Goal: Task Accomplishment & Management: Manage account settings

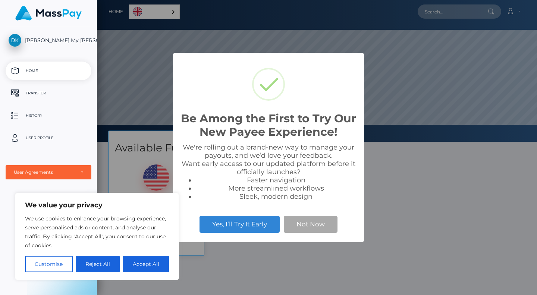
scroll to position [142, 440]
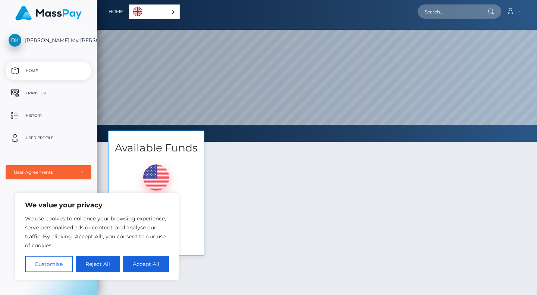
click at [281, 164] on div "Available Funds $278.36 USD Balance Transfer" at bounding box center [317, 197] width 429 height 133
click at [139, 262] on button "Accept All" at bounding box center [146, 264] width 46 height 16
checkbox input "true"
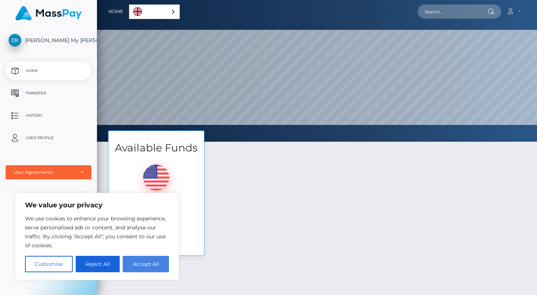
checkbox input "true"
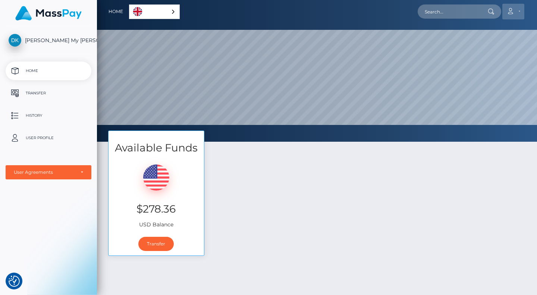
click at [511, 9] on icon at bounding box center [511, 11] width 8 height 6
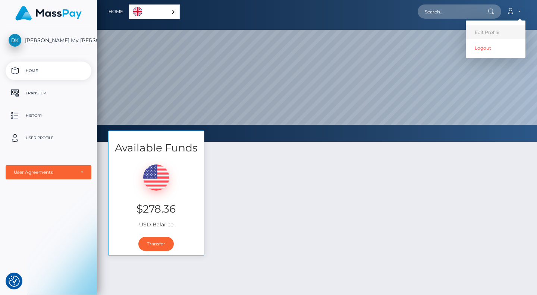
click at [479, 30] on link "Edit Profile" at bounding box center [496, 32] width 60 height 14
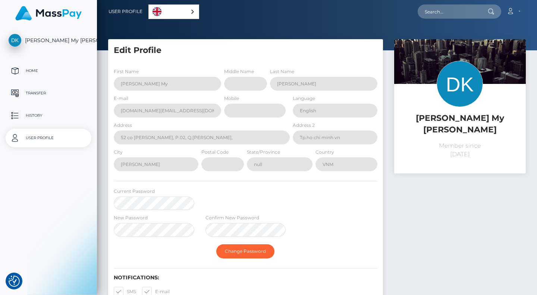
select select
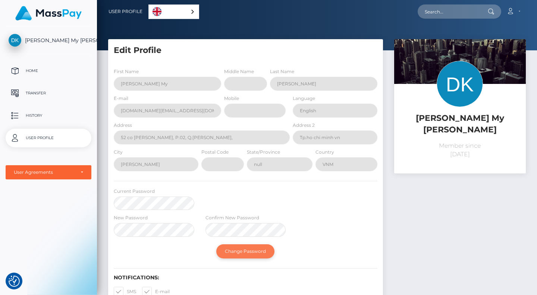
click at [260, 249] on button "Change Password" at bounding box center [245, 251] width 58 height 14
click at [254, 252] on button "Change Password" at bounding box center [245, 251] width 58 height 14
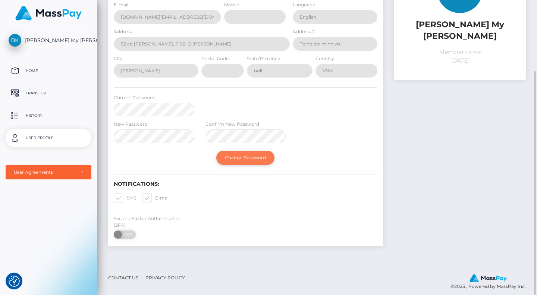
click at [247, 159] on button "Change Password" at bounding box center [245, 158] width 58 height 14
click at [251, 156] on button "Change Password" at bounding box center [245, 158] width 58 height 14
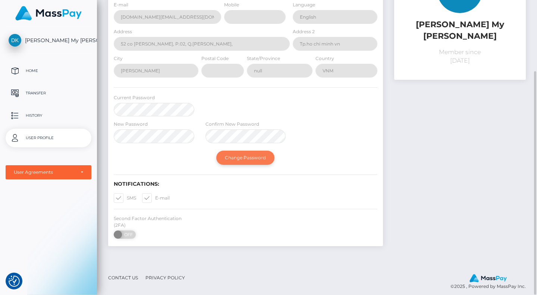
click at [251, 156] on button "Change Password" at bounding box center [245, 158] width 58 height 14
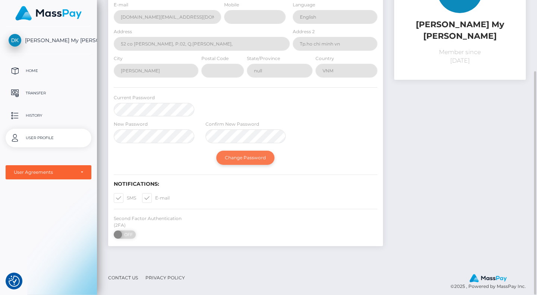
click at [251, 156] on button "Change Password" at bounding box center [245, 158] width 58 height 14
click at [245, 81] on div "Postal Code" at bounding box center [223, 67] width 46 height 27
click at [235, 157] on button "Change Password" at bounding box center [245, 158] width 58 height 14
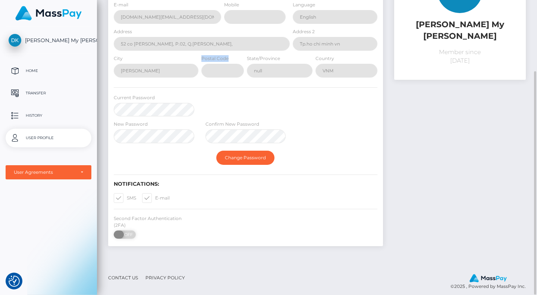
click at [118, 231] on span at bounding box center [119, 235] width 10 height 8
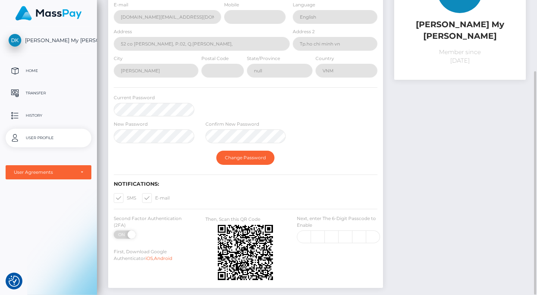
click at [129, 234] on div "Second Factor Authentication (2FA) ON OFF" at bounding box center [154, 228] width 92 height 27
click at [130, 231] on span at bounding box center [131, 235] width 10 height 8
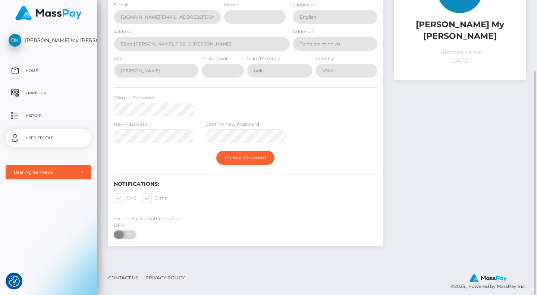
click at [130, 231] on span "OFF" at bounding box center [127, 235] width 19 height 8
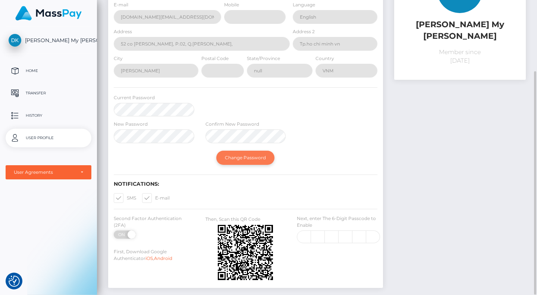
click at [248, 151] on button "Change Password" at bounding box center [245, 158] width 58 height 14
click at [129, 231] on span at bounding box center [131, 235] width 10 height 8
checkbox input "false"
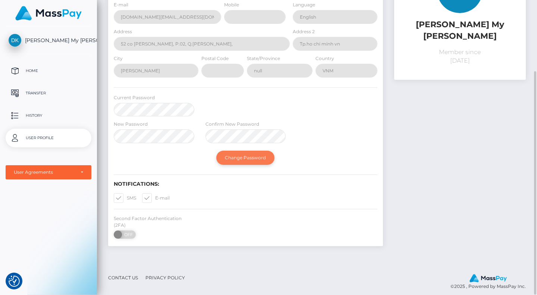
click at [243, 164] on button "Change Password" at bounding box center [245, 158] width 58 height 14
click at [244, 158] on button "Change Password" at bounding box center [245, 158] width 58 height 14
click at [247, 81] on div "State/Province null" at bounding box center [279, 67] width 69 height 27
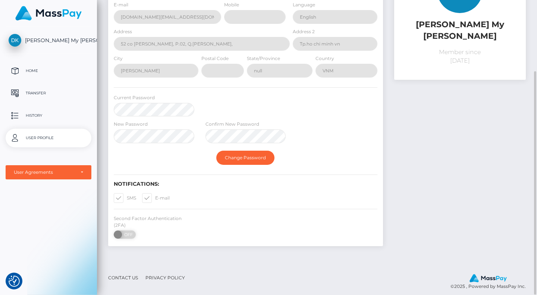
click at [242, 78] on div "Postal Code" at bounding box center [222, 65] width 43 height 23
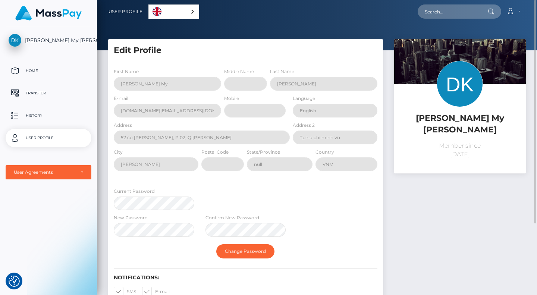
click at [226, 149] on label "Postal Code" at bounding box center [214, 152] width 27 height 7
click at [245, 248] on button "Change Password" at bounding box center [245, 251] width 58 height 14
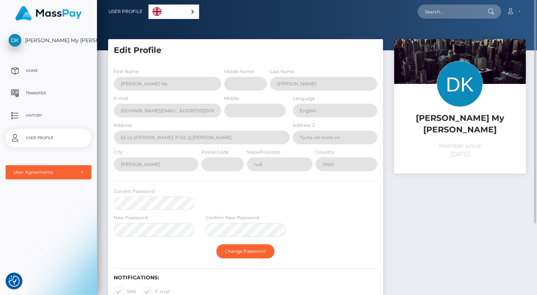
click at [251, 248] on div "Edit Profile First Name [PERSON_NAME] My Middle Name Last Name [PERSON_NAME] E-…" at bounding box center [246, 193] width 286 height 308
click at [169, 287] on label "E-mail" at bounding box center [156, 292] width 28 height 10
click at [160, 287] on input "E-mail" at bounding box center [157, 289] width 5 height 5
checkbox input "false"
click at [158, 207] on div "First Name [PERSON_NAME] My Middle Name Last Name [PERSON_NAME] E-mail [DOMAIN_…" at bounding box center [245, 201] width 275 height 278
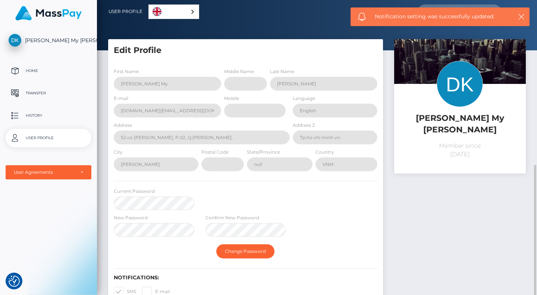
scroll to position [94, 0]
